Goal: Information Seeking & Learning: Learn about a topic

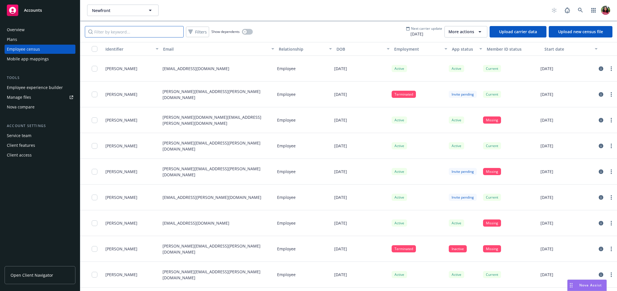
click at [158, 32] on input "Filter by keyword..." at bounding box center [134, 31] width 99 height 11
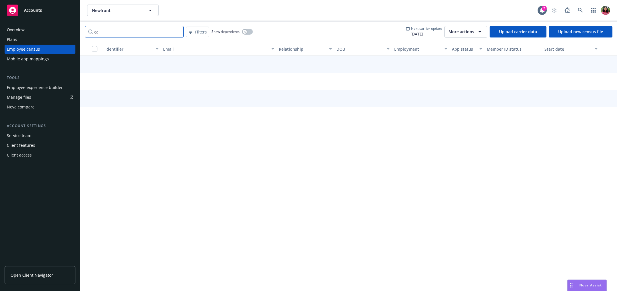
type input "c"
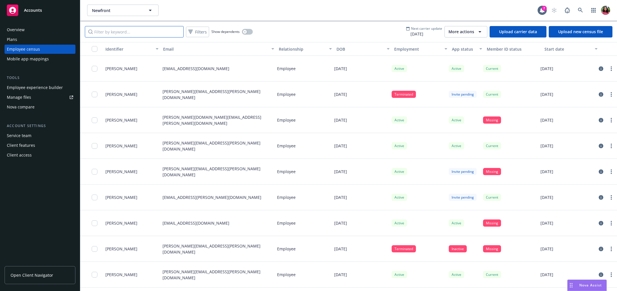
click at [116, 33] on input "Filter by keyword..." at bounding box center [134, 31] width 99 height 11
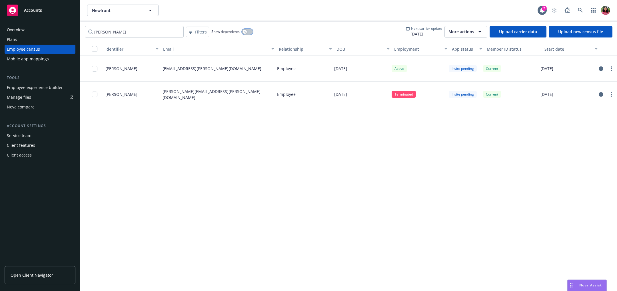
click at [245, 31] on icon "button" at bounding box center [245, 32] width 2 height 2
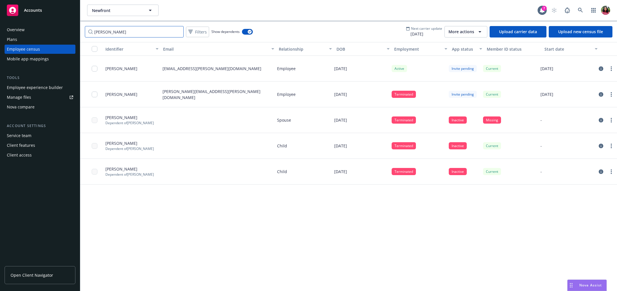
click at [154, 27] on input "[PERSON_NAME]" at bounding box center [134, 31] width 99 height 11
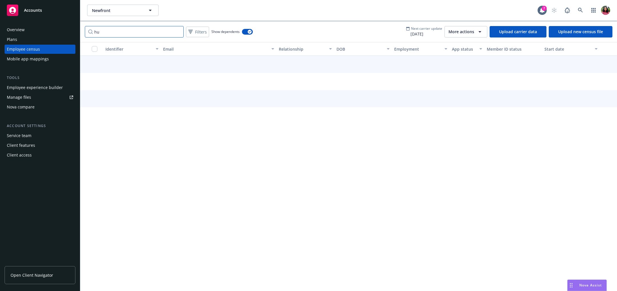
type input "h"
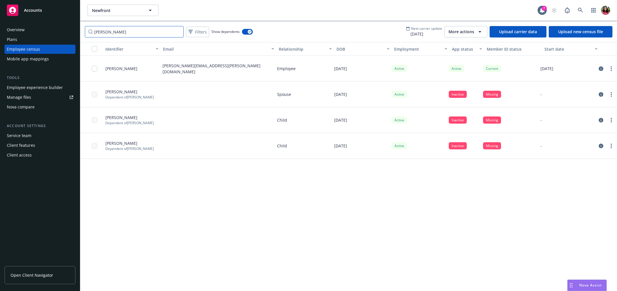
type input "[PERSON_NAME]"
click at [603, 121] on icon "circleInformation" at bounding box center [601, 120] width 5 height 5
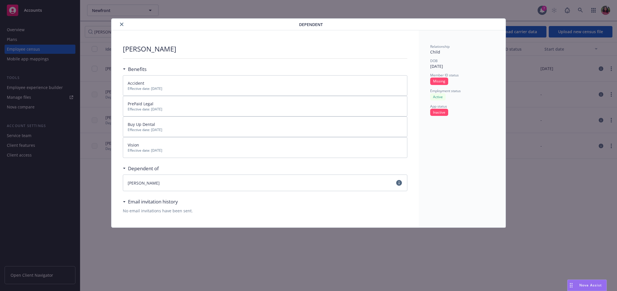
click at [122, 25] on icon "close" at bounding box center [121, 24] width 3 height 3
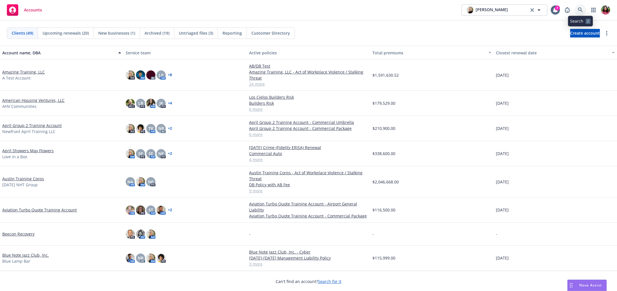
click at [583, 11] on link at bounding box center [580, 9] width 11 height 11
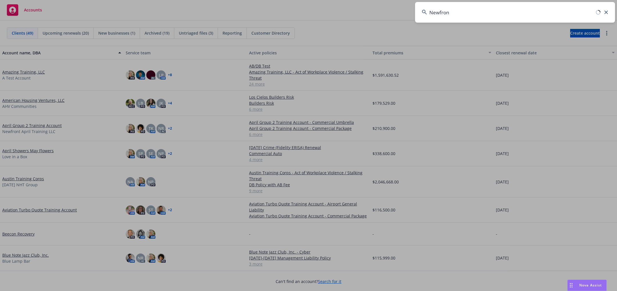
type input "Newfront"
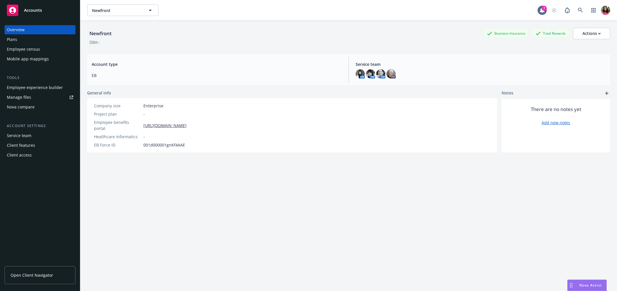
click at [32, 51] on div "Employee census" at bounding box center [23, 49] width 33 height 9
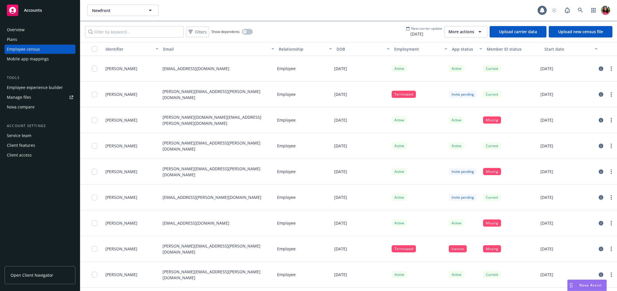
click at [32, 59] on div "Mobile app mappings" at bounding box center [28, 58] width 42 height 9
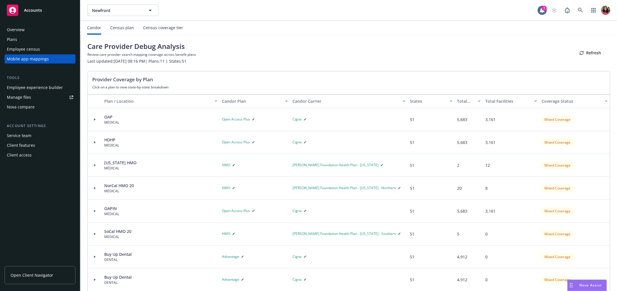
click at [119, 27] on div "Census plan" at bounding box center [122, 27] width 24 height 5
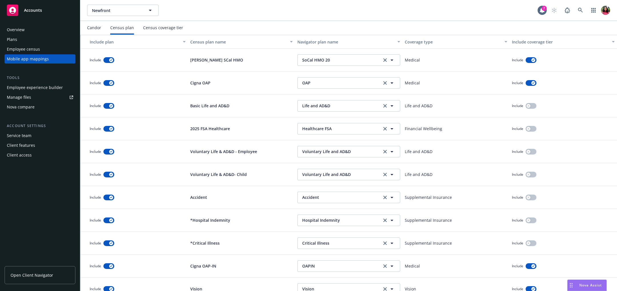
click at [165, 25] on div "Census coverage tier" at bounding box center [163, 28] width 40 height 14
